Goal: Download file/media

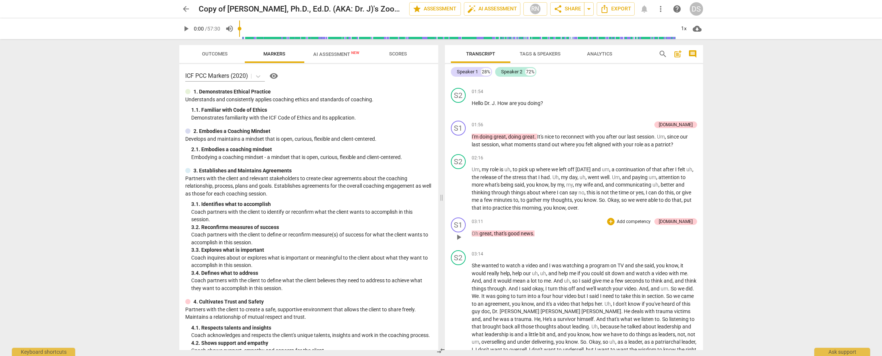
scroll to position [134, 0]
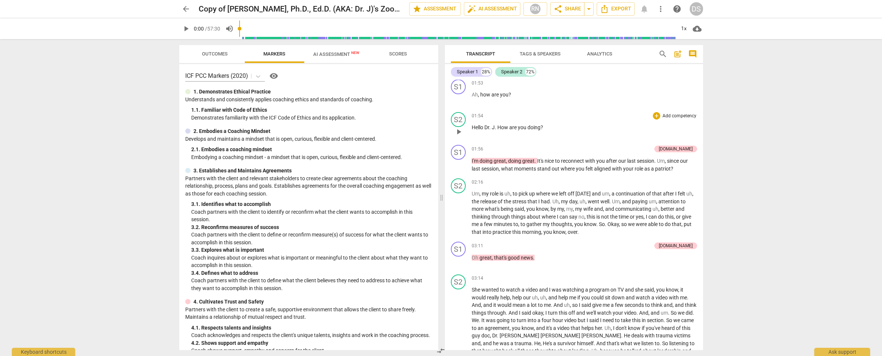
drag, startPoint x: 452, startPoint y: 115, endPoint x: 463, endPoint y: 128, distance: 17.2
click at [463, 128] on div "S2 play_arrow pause" at bounding box center [461, 125] width 21 height 27
drag, startPoint x: 454, startPoint y: 105, endPoint x: 511, endPoint y: 150, distance: 73.2
click at [511, 150] on div "S1 play_arrow pause 00:26 + Add competency keyboard_arrow_right I think would b…" at bounding box center [574, 215] width 258 height 270
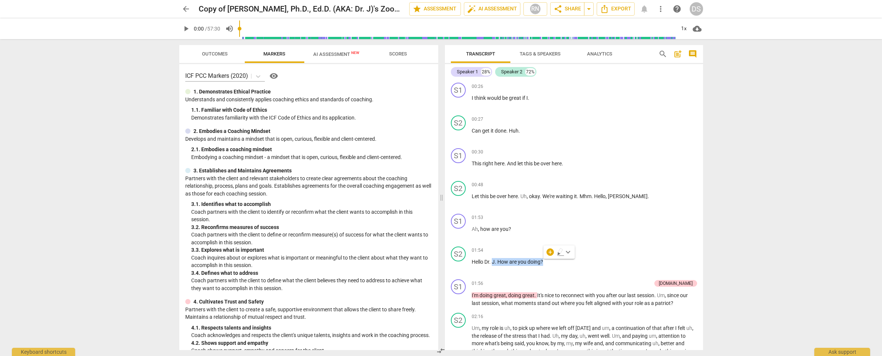
scroll to position [0, 0]
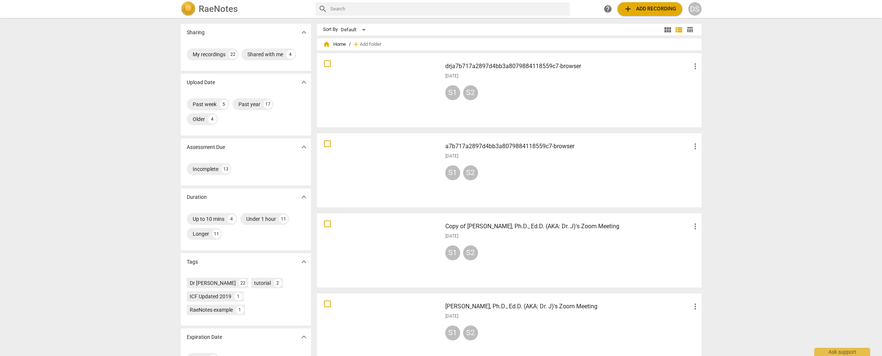
click at [498, 87] on div "S1 S2" at bounding box center [572, 94] width 254 height 18
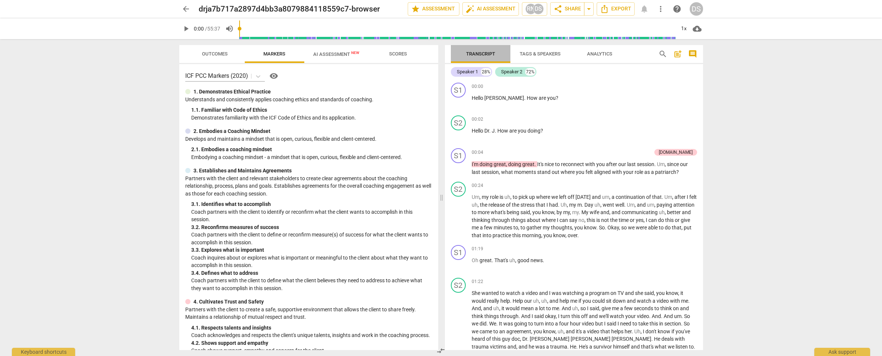
click at [485, 60] on button "Transcript" at bounding box center [481, 54] width 60 height 18
click at [440, 12] on span "star Assessment" at bounding box center [433, 8] width 45 height 9
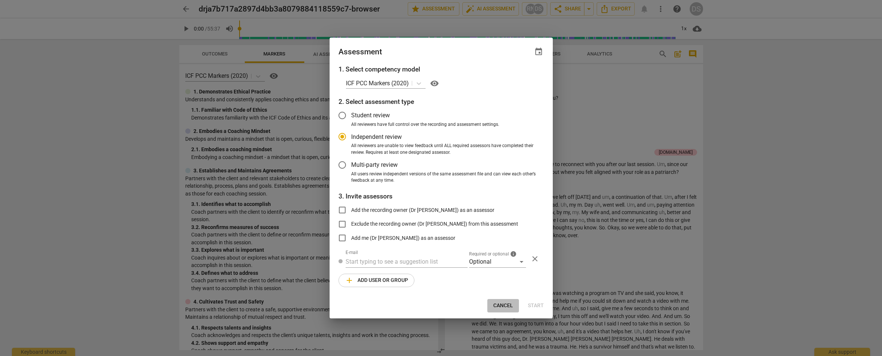
click at [506, 307] on span "Cancel" at bounding box center [503, 305] width 20 height 7
radio input "false"
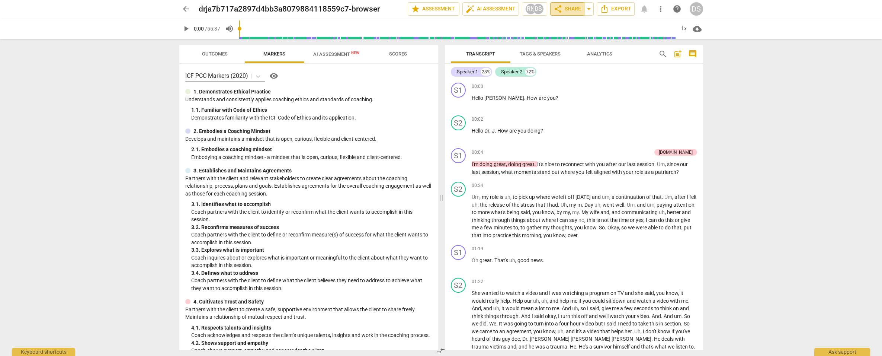
click at [571, 9] on span "share Share" at bounding box center [568, 8] width 28 height 9
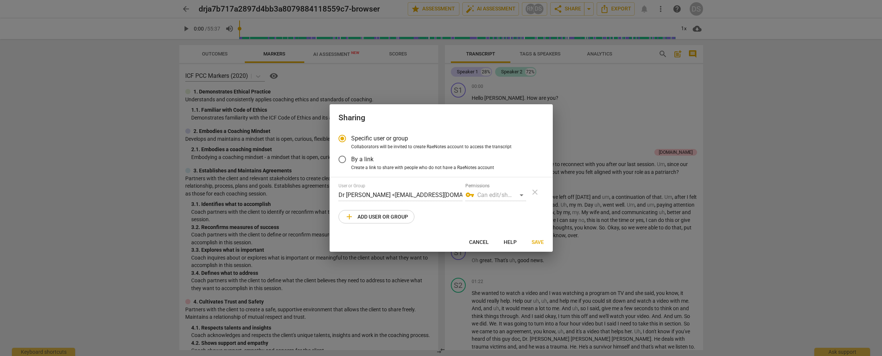
click at [479, 246] on button "Cancel" at bounding box center [479, 241] width 32 height 13
radio input "false"
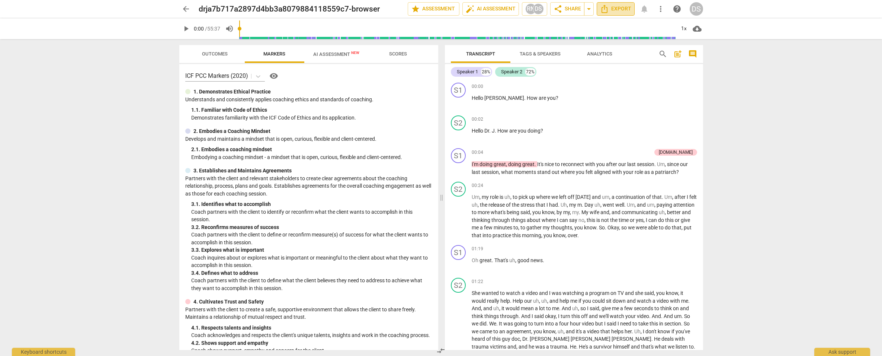
click at [625, 10] on span "Export" at bounding box center [615, 8] width 31 height 9
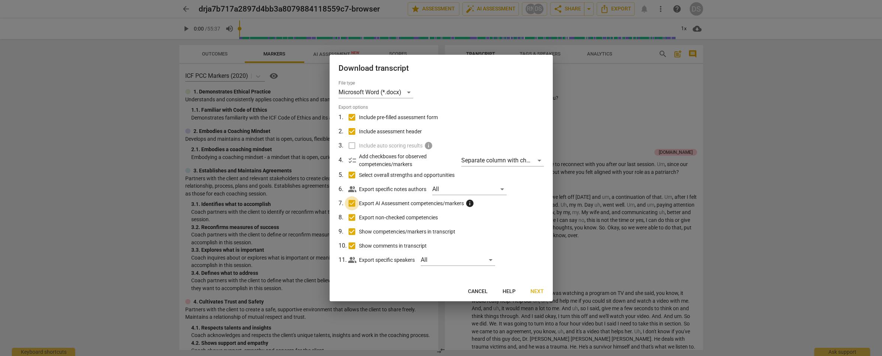
click at [352, 204] on input "Export AI Assessment competencies/markers info" at bounding box center [352, 203] width 14 height 14
click at [533, 291] on span "Next" at bounding box center [537, 291] width 13 height 7
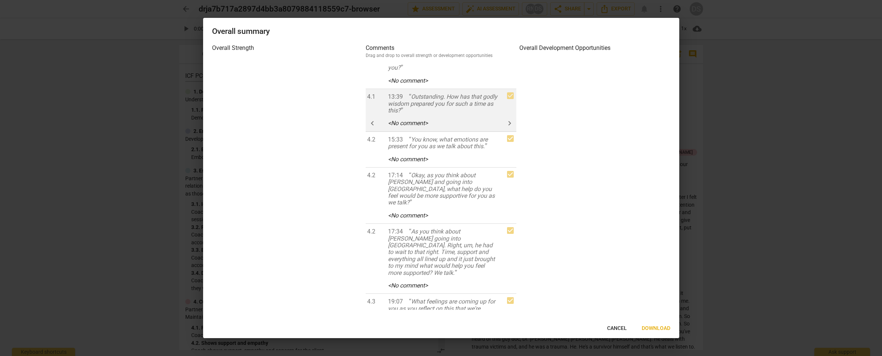
scroll to position [15, 0]
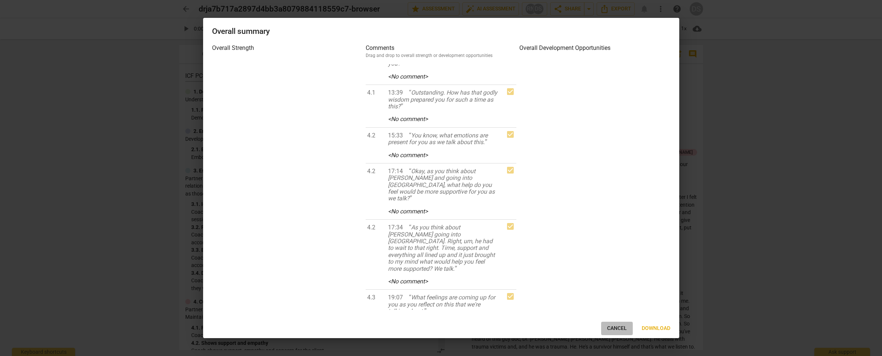
click at [615, 329] on span "Cancel" at bounding box center [617, 327] width 20 height 7
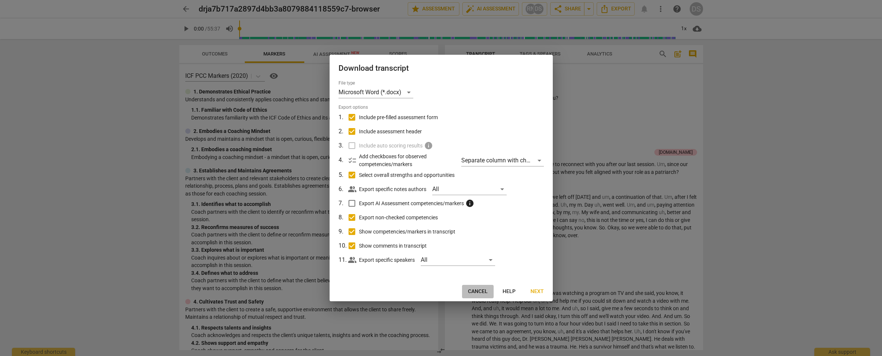
click at [475, 291] on span "Cancel" at bounding box center [478, 291] width 20 height 7
checkbox input "true"
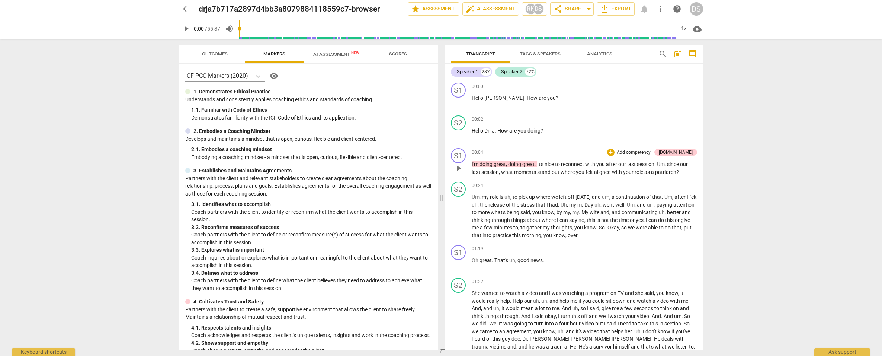
scroll to position [0, 0]
click at [480, 87] on span "00:00" at bounding box center [478, 86] width 12 height 6
click at [458, 102] on span "pause" at bounding box center [458, 102] width 9 height 9
type input "3"
click at [472, 97] on span "Hello" at bounding box center [478, 98] width 13 height 6
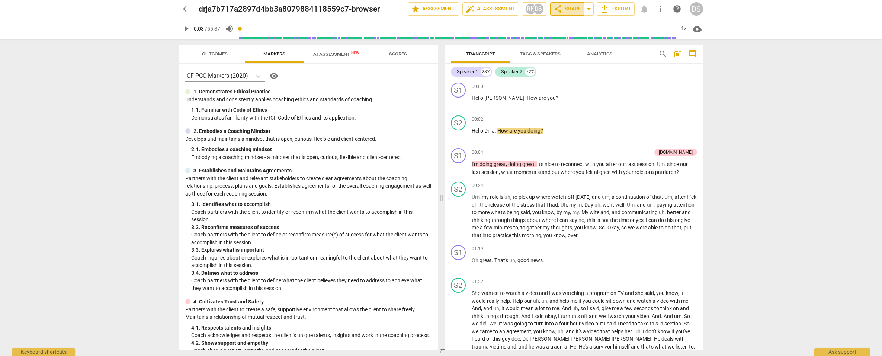
click at [576, 9] on span "share Share" at bounding box center [568, 8] width 28 height 9
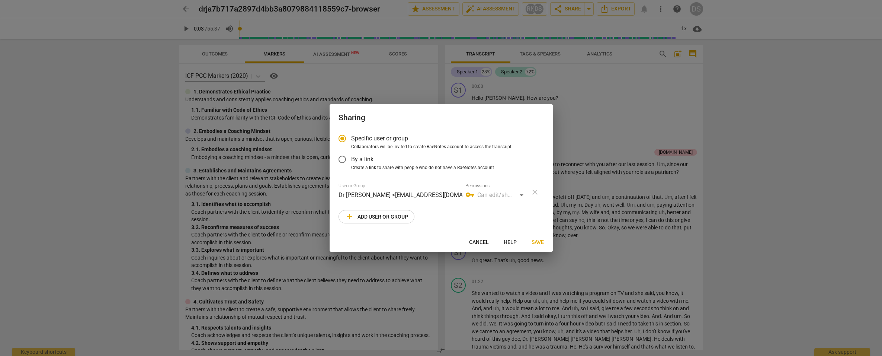
click at [479, 244] on span "Cancel" at bounding box center [479, 241] width 20 height 7
radio input "false"
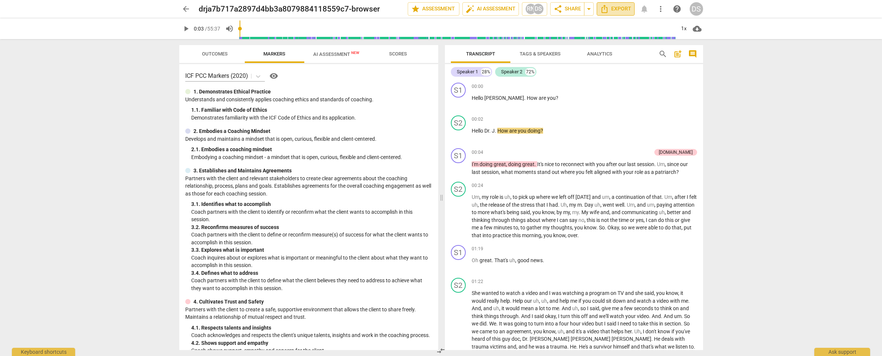
click at [624, 10] on span "Export" at bounding box center [615, 8] width 31 height 9
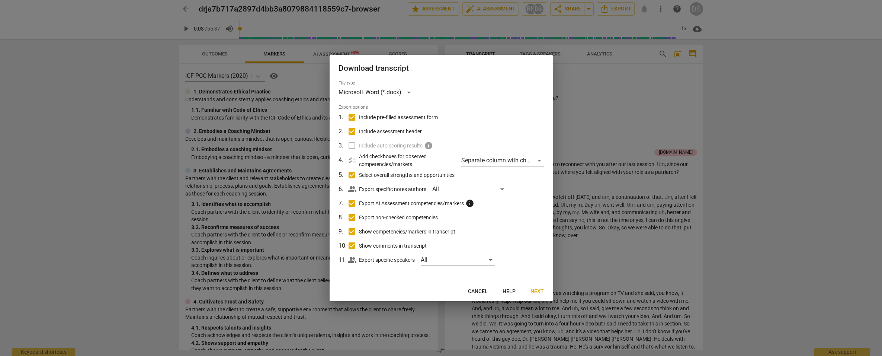
click at [352, 204] on input "Export AI Assessment competencies/markers info" at bounding box center [352, 203] width 14 height 14
checkbox input "false"
click at [538, 292] on span "Next" at bounding box center [537, 291] width 13 height 7
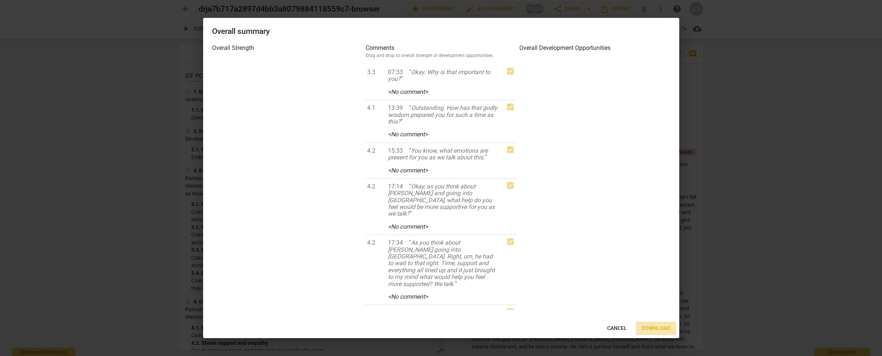
click at [658, 326] on span "Download" at bounding box center [656, 327] width 29 height 7
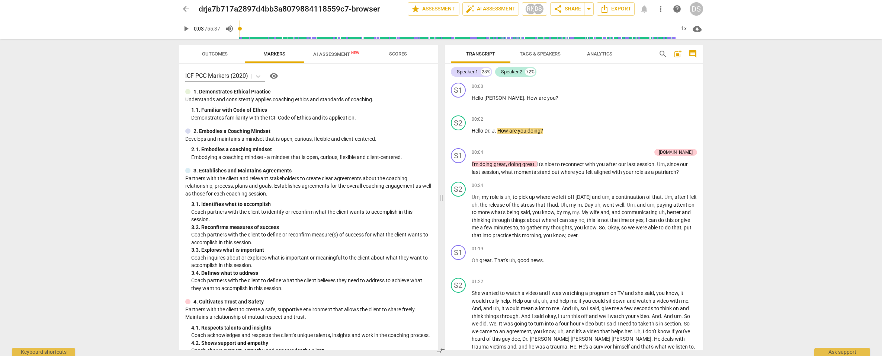
drag, startPoint x: 693, startPoint y: 347, endPoint x: 42, endPoint y: 64, distance: 709.8
click at [42, 64] on div "arrow_back drja7b717a2897d4bb3a8079884118559c7-browser edit star Assessment aut…" at bounding box center [441, 178] width 882 height 356
click at [662, 10] on span "more_vert" at bounding box center [660, 8] width 9 height 9
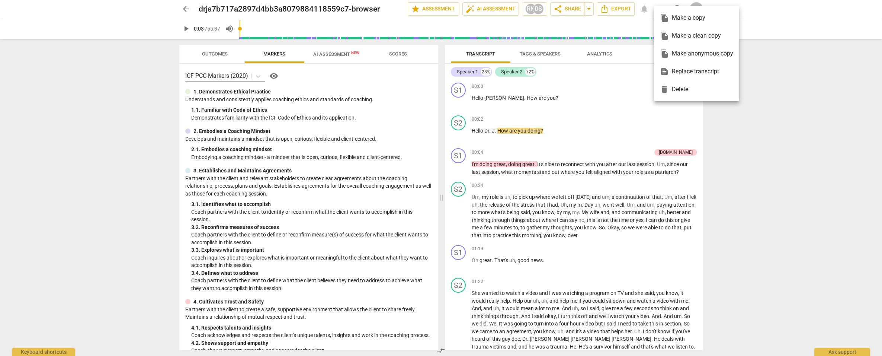
click at [577, 60] on div at bounding box center [441, 178] width 882 height 356
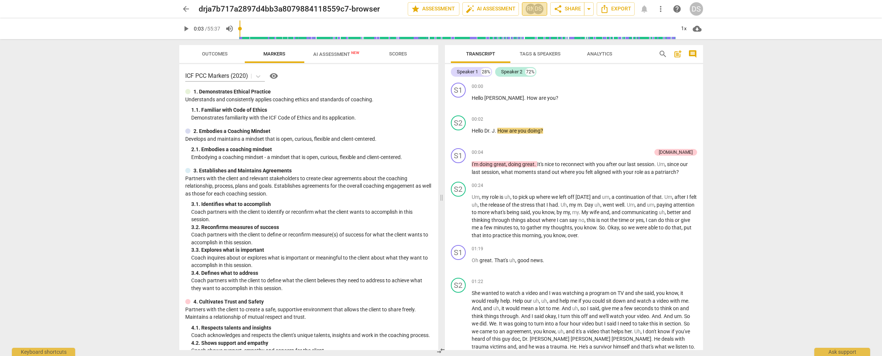
click at [534, 9] on div "DS" at bounding box center [538, 8] width 11 height 11
click at [589, 9] on div at bounding box center [441, 178] width 882 height 356
click at [589, 9] on span "arrow_drop_down" at bounding box center [588, 8] width 9 height 9
click at [571, 10] on span "share Share" at bounding box center [568, 8] width 28 height 9
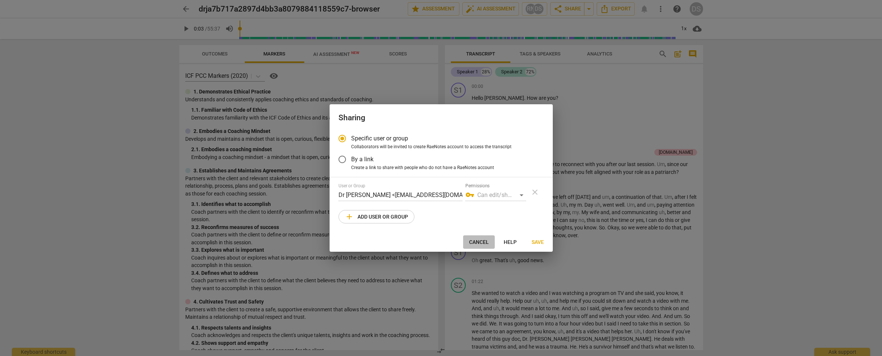
click at [484, 244] on span "Cancel" at bounding box center [479, 241] width 20 height 7
radio input "false"
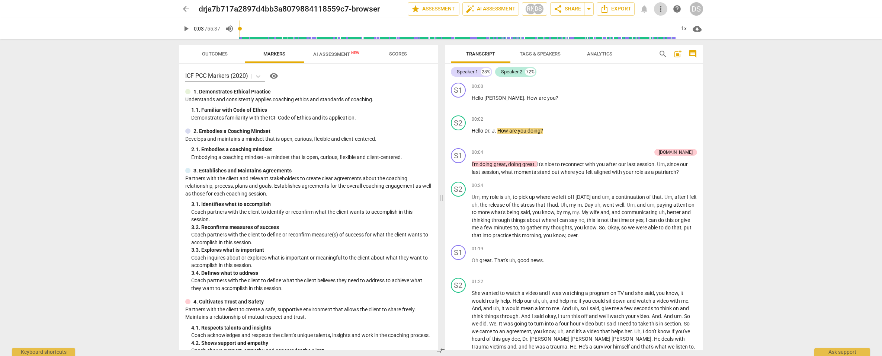
click at [663, 11] on span "more_vert" at bounding box center [660, 8] width 9 height 9
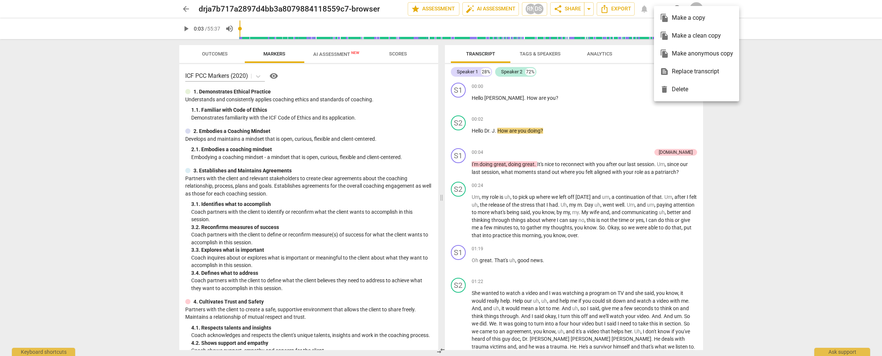
click at [599, 88] on div at bounding box center [441, 178] width 882 height 356
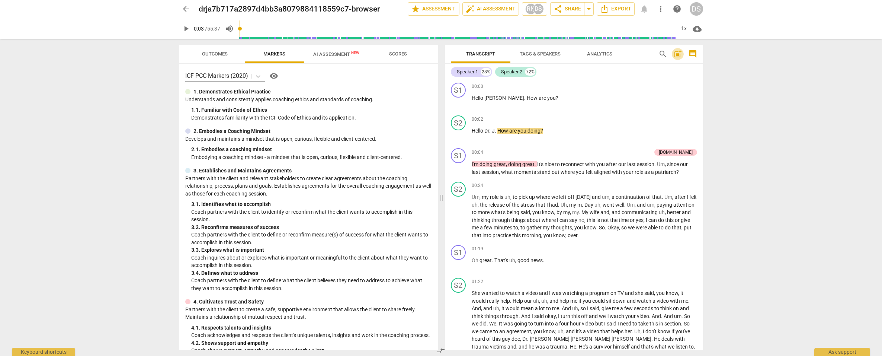
click at [677, 55] on span "post_add" at bounding box center [677, 53] width 9 height 9
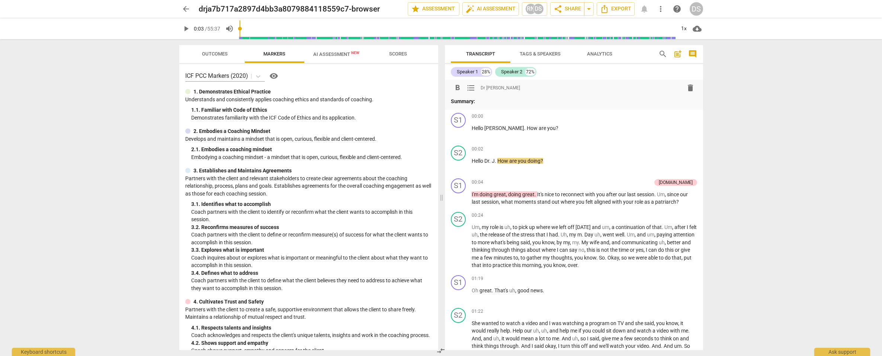
click at [677, 55] on span "post_add" at bounding box center [677, 53] width 9 height 9
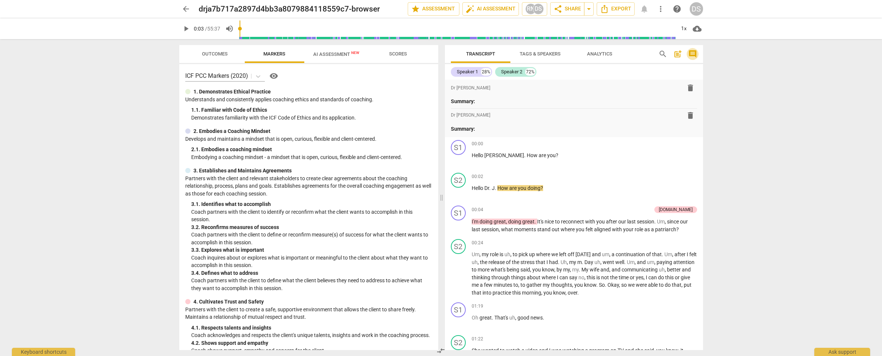
click at [692, 54] on span "comment" at bounding box center [692, 53] width 9 height 9
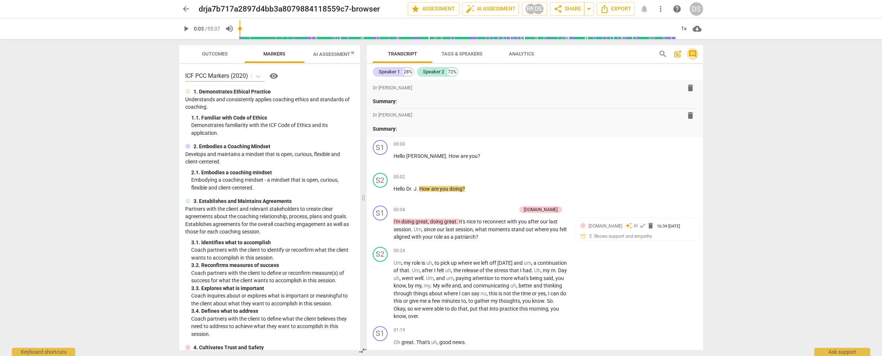
click at [692, 54] on span "comment" at bounding box center [692, 53] width 9 height 9
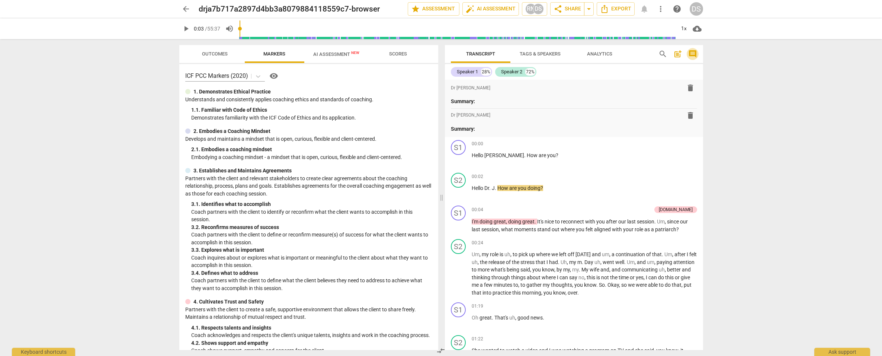
click at [692, 54] on span "comment" at bounding box center [692, 53] width 9 height 9
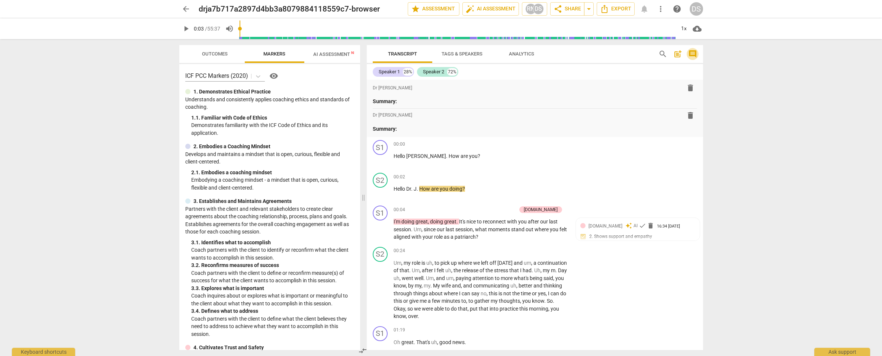
click at [692, 54] on span "comment" at bounding box center [692, 53] width 9 height 9
